Goal: Check status

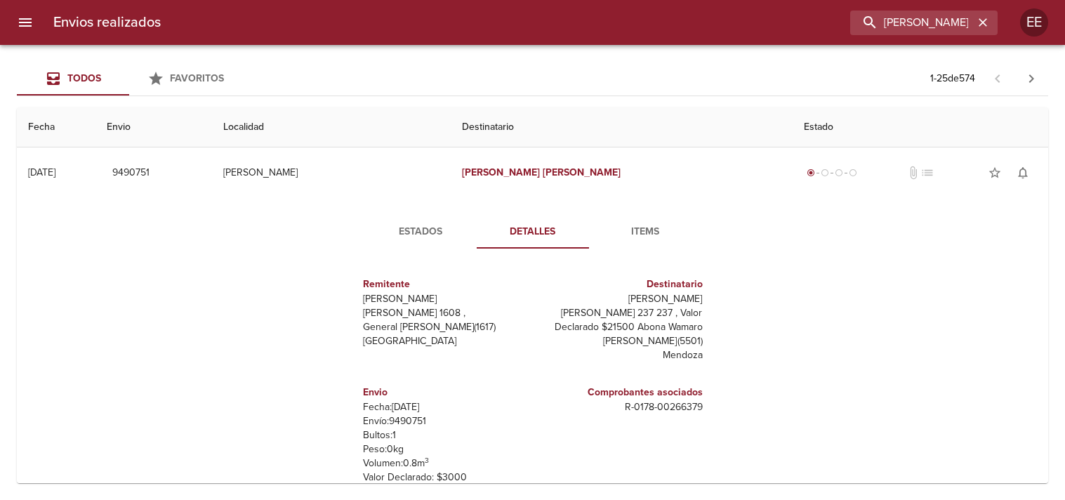
click at [967, 25] on input "[PERSON_NAME]" at bounding box center [912, 23] width 124 height 25
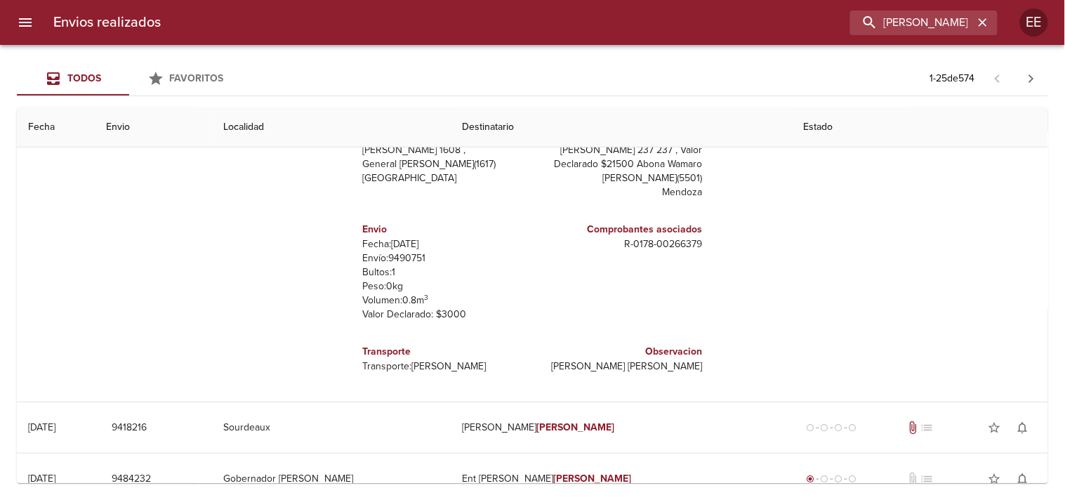
click at [967, 25] on input "[PERSON_NAME]" at bounding box center [912, 23] width 124 height 25
type input "[PERSON_NAME]"
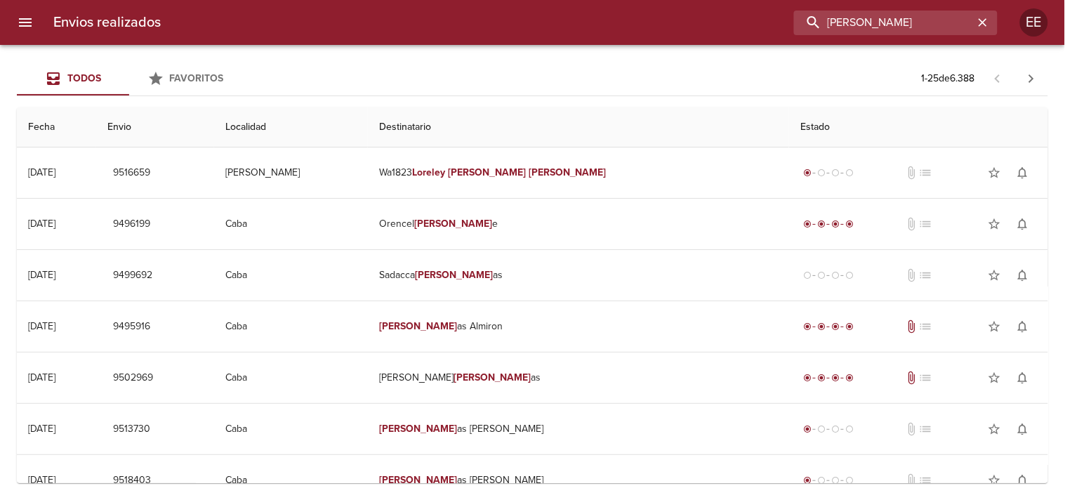
scroll to position [0, 0]
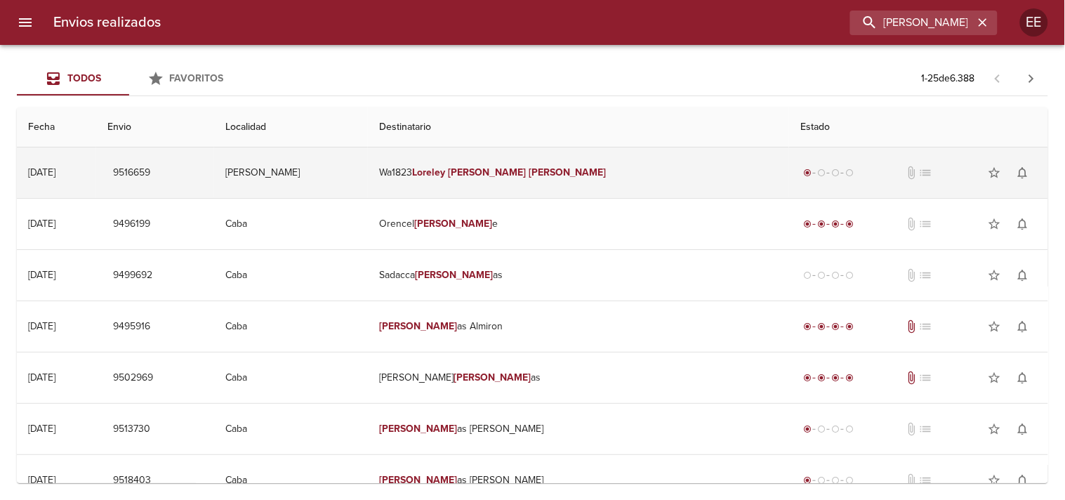
click at [476, 178] on td "Wa1823 [PERSON_NAME]" at bounding box center [578, 172] width 421 height 51
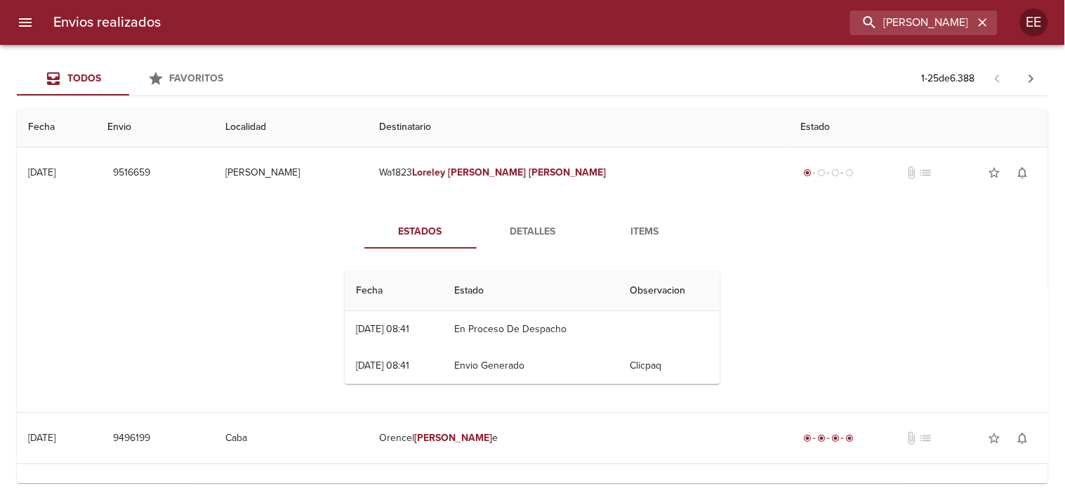
click at [515, 229] on span "Detalles" at bounding box center [532, 232] width 95 height 18
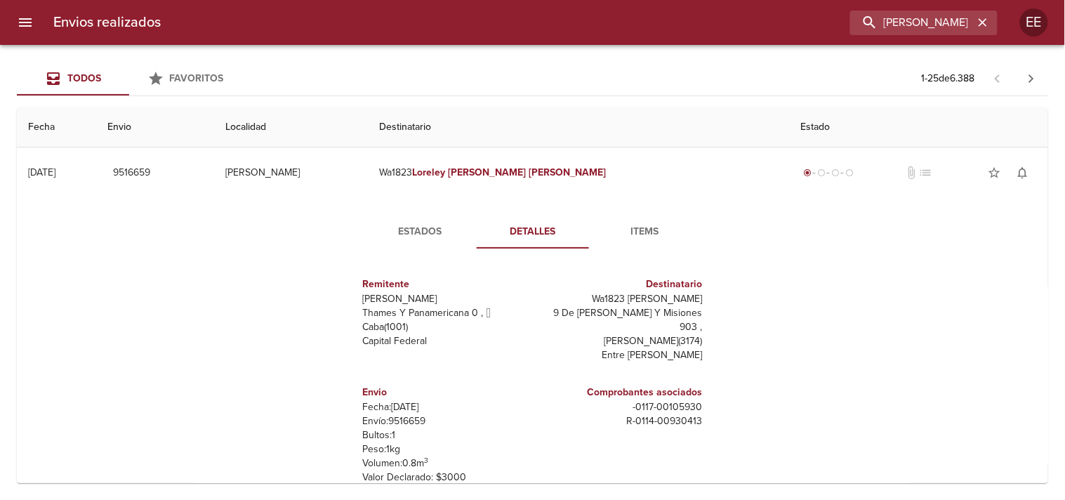
click at [447, 237] on span "Estados" at bounding box center [420, 232] width 95 height 18
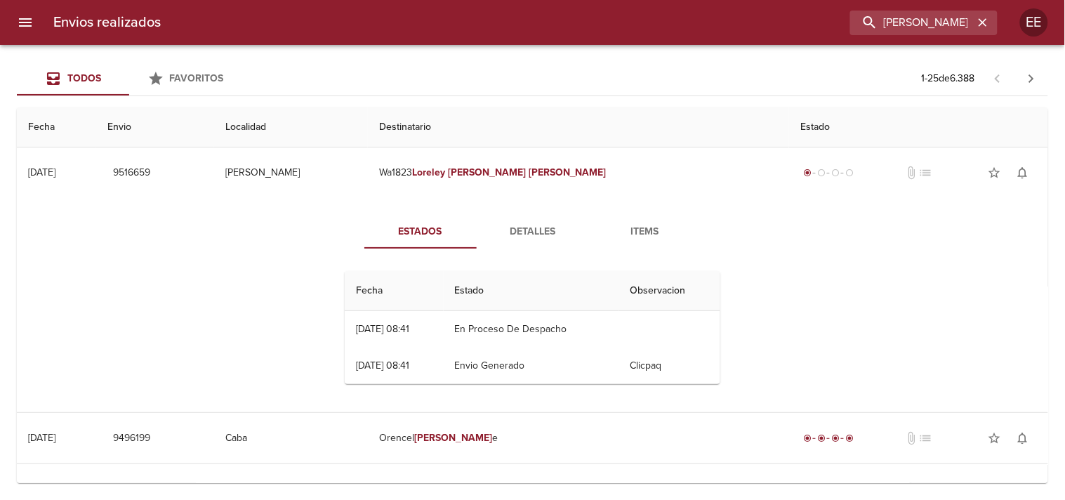
click at [529, 234] on span "Detalles" at bounding box center [532, 232] width 95 height 18
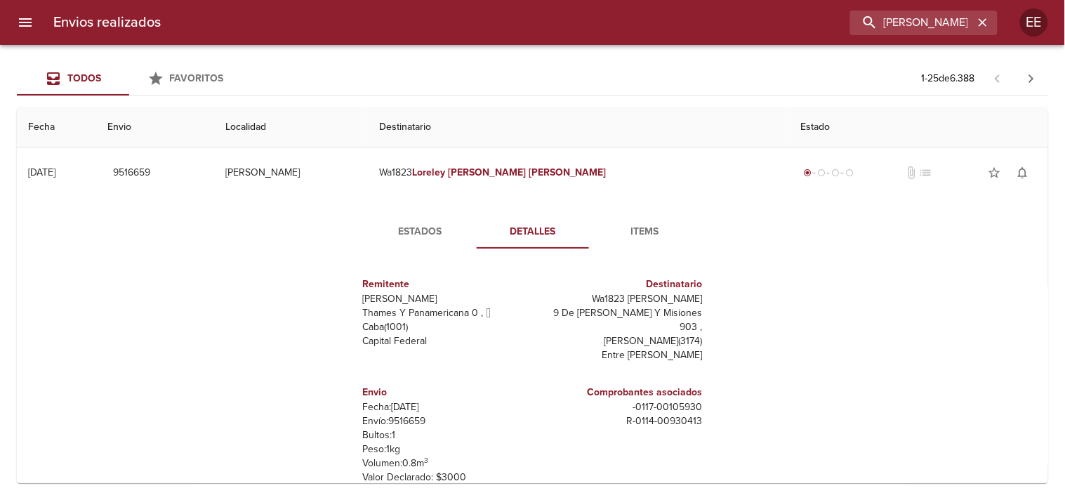
scroll to position [78, 0]
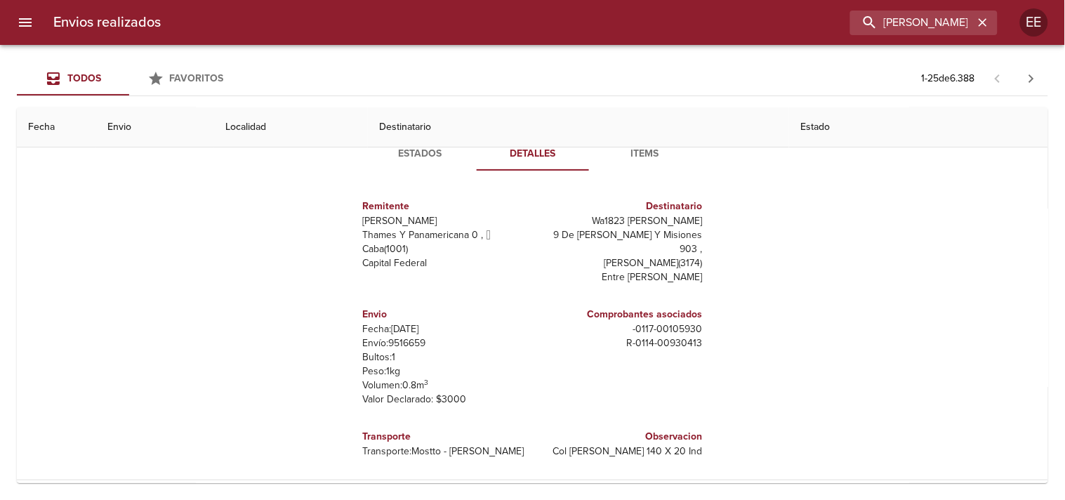
click at [403, 336] on p "Envío: 9516659" at bounding box center [445, 343] width 164 height 14
copy p "9516659"
